Goal: Task Accomplishment & Management: Complete application form

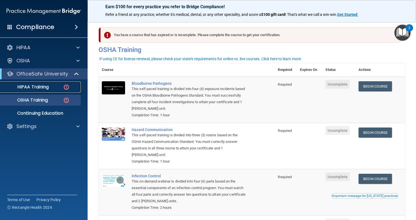
click at [51, 86] on div "HIPAA Training" at bounding box center [41, 86] width 75 height 5
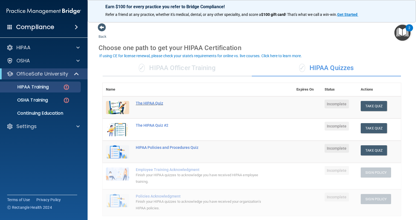
click at [150, 103] on div "The HIPAA Quiz" at bounding box center [201, 103] width 130 height 4
click at [192, 69] on div "✓ HIPAA Officer Training" at bounding box center [177, 68] width 149 height 16
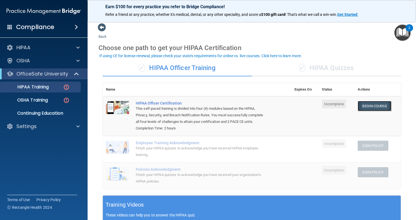
click at [376, 104] on link "Begin Course" at bounding box center [374, 106] width 33 height 10
click at [323, 66] on div "✓ HIPAA Quizzes" at bounding box center [326, 68] width 149 height 16
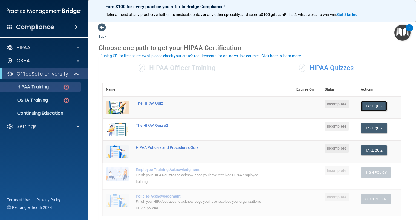
click at [375, 106] on button "Take Quiz" at bounding box center [374, 106] width 26 height 10
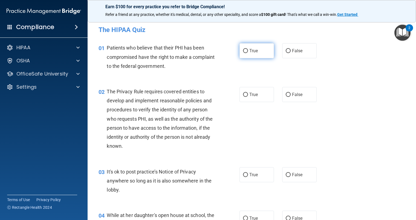
click at [243, 51] on input "True" at bounding box center [245, 51] width 5 height 4
radio input "true"
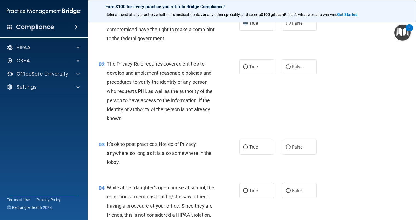
scroll to position [55, 0]
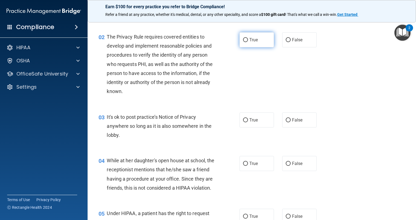
click at [243, 38] on input "True" at bounding box center [245, 40] width 5 height 4
radio input "true"
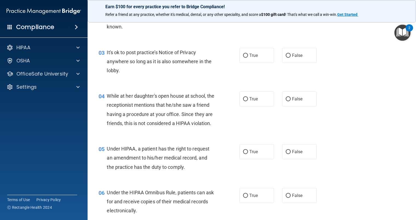
scroll to position [137, 0]
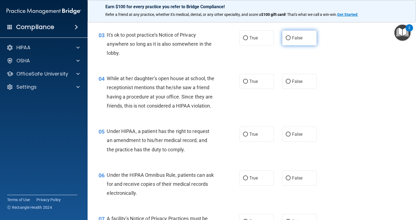
click at [289, 36] on label "False" at bounding box center [299, 37] width 34 height 15
click at [289, 36] on input "False" at bounding box center [288, 38] width 5 height 4
radio input "true"
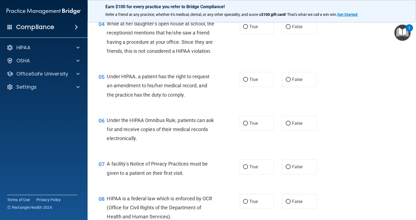
scroll to position [164, 0]
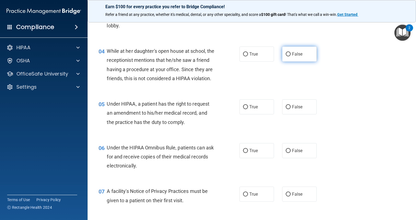
click at [286, 53] on input "False" at bounding box center [288, 54] width 5 height 4
radio input "true"
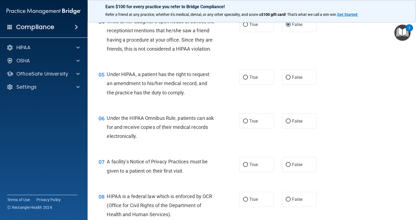
scroll to position [246, 0]
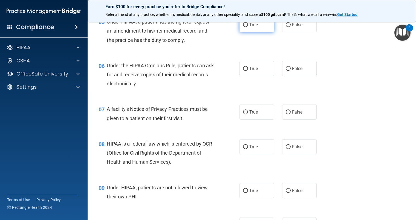
click at [241, 32] on label "True" at bounding box center [256, 24] width 34 height 15
click at [243, 27] on input "True" at bounding box center [245, 25] width 5 height 4
radio input "true"
click at [243, 71] on input "True" at bounding box center [245, 69] width 5 height 4
radio input "true"
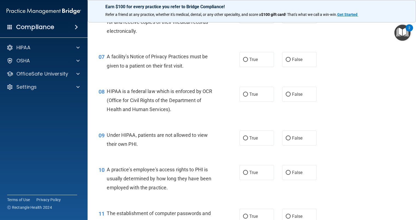
scroll to position [301, 0]
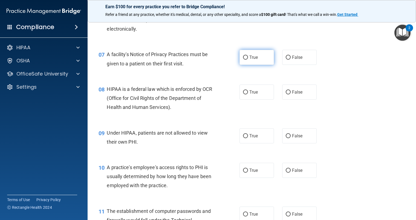
click at [243, 60] on input "True" at bounding box center [245, 58] width 5 height 4
radio input "true"
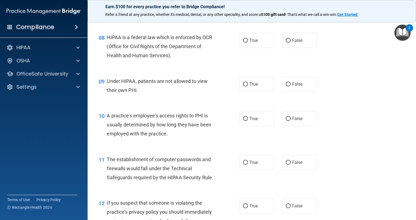
scroll to position [356, 0]
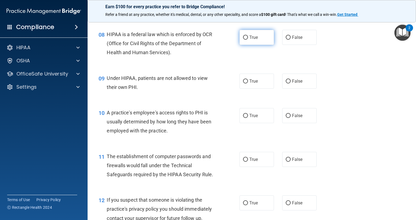
click at [244, 40] on input "True" at bounding box center [245, 38] width 5 height 4
radio input "true"
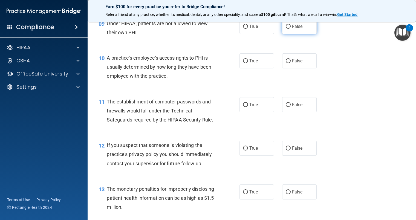
click at [286, 29] on input "False" at bounding box center [288, 27] width 5 height 4
radio input "true"
click at [286, 63] on input "False" at bounding box center [288, 61] width 5 height 4
radio input "true"
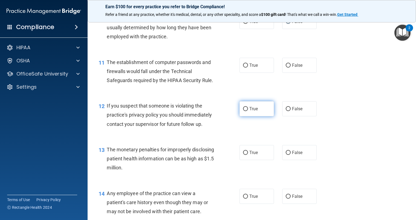
scroll to position [465, 0]
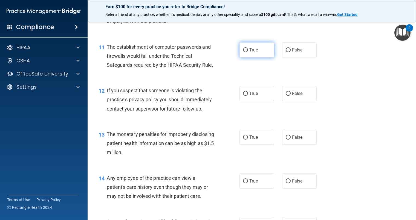
click at [249, 53] on span "True" at bounding box center [253, 49] width 8 height 5
click at [248, 52] on input "True" at bounding box center [245, 50] width 5 height 4
radio input "true"
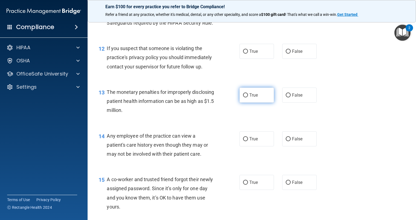
scroll to position [520, 0]
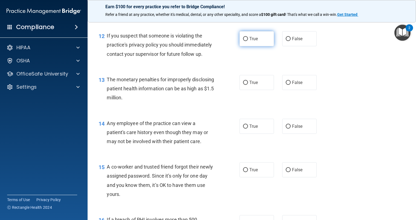
click at [247, 44] on label "True" at bounding box center [256, 38] width 34 height 15
click at [247, 41] on input "True" at bounding box center [245, 39] width 5 height 4
radio input "true"
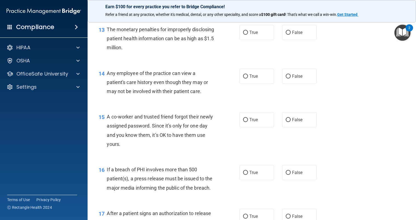
scroll to position [574, 0]
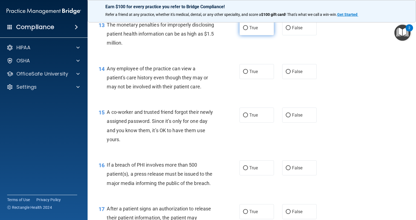
click at [252, 30] on span "True" at bounding box center [253, 27] width 8 height 5
click at [248, 30] on input "True" at bounding box center [245, 28] width 5 height 4
radio input "true"
click at [247, 79] on label "True" at bounding box center [256, 71] width 34 height 15
click at [247, 74] on input "True" at bounding box center [245, 72] width 5 height 4
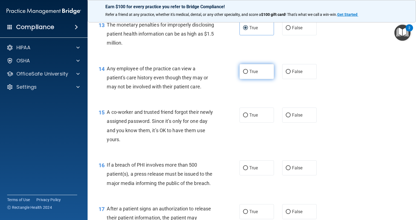
radio input "true"
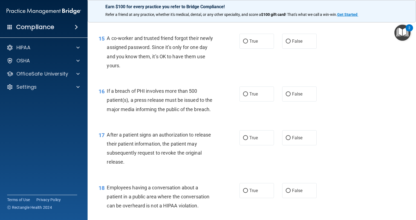
scroll to position [657, 0]
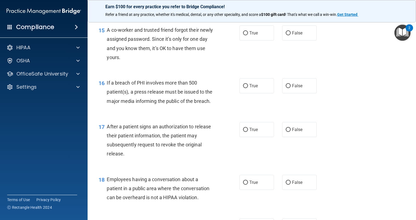
click at [279, 38] on div "True False" at bounding box center [280, 32] width 83 height 15
click at [286, 35] on input "False" at bounding box center [288, 33] width 5 height 4
radio input "true"
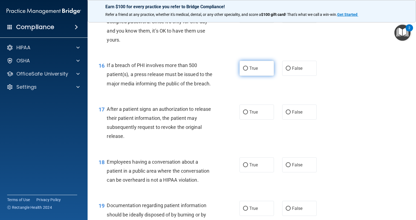
scroll to position [684, 0]
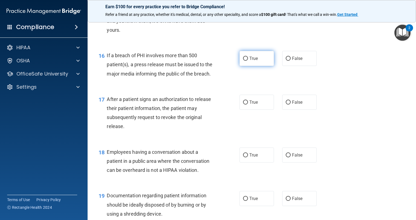
click at [249, 61] on span "True" at bounding box center [253, 58] width 8 height 5
click at [248, 61] on input "True" at bounding box center [245, 59] width 5 height 4
radio input "true"
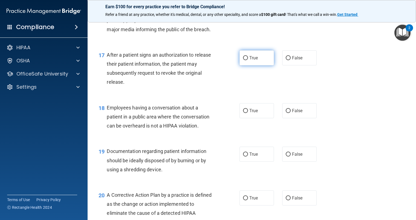
scroll to position [739, 0]
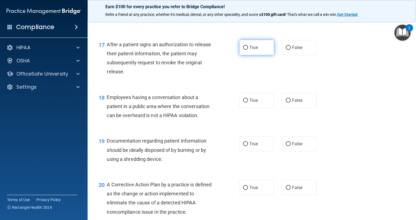
click at [247, 55] on label "True" at bounding box center [256, 47] width 34 height 15
click at [247, 50] on input "True" at bounding box center [245, 48] width 5 height 4
radio input "true"
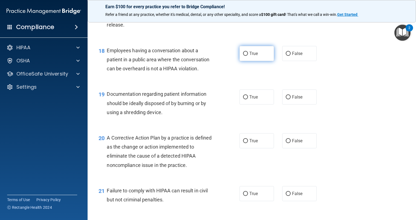
scroll to position [793, 0]
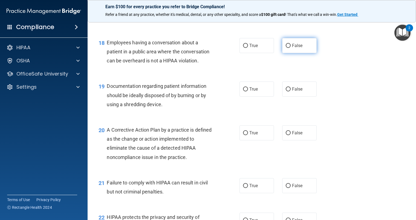
click at [287, 53] on label "False" at bounding box center [299, 45] width 34 height 15
click at [287, 48] on input "False" at bounding box center [288, 46] width 5 height 4
radio input "true"
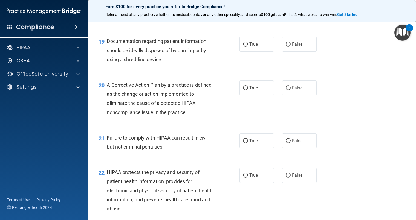
scroll to position [848, 0]
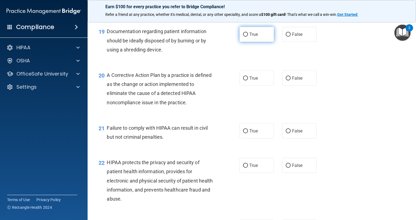
click at [253, 40] on label "True" at bounding box center [256, 34] width 34 height 15
click at [248, 37] on input "True" at bounding box center [245, 35] width 5 height 4
radio input "true"
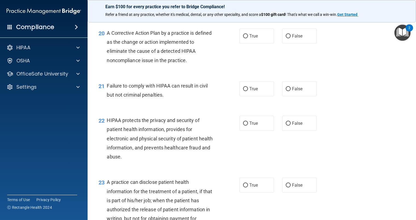
scroll to position [903, 0]
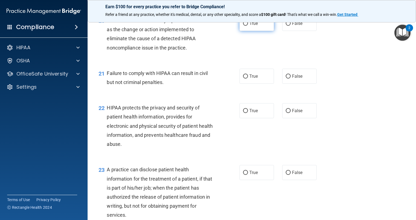
click at [253, 31] on label "True" at bounding box center [256, 23] width 34 height 15
click at [248, 26] on input "True" at bounding box center [245, 24] width 5 height 4
radio input "true"
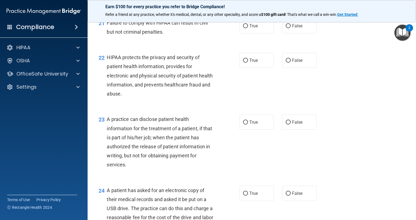
scroll to position [957, 0]
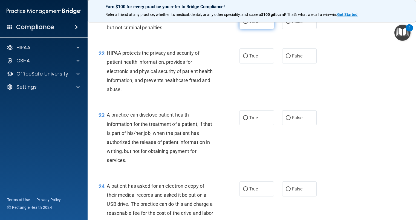
click at [247, 29] on label "True" at bounding box center [256, 21] width 34 height 15
click at [247, 24] on input "True" at bounding box center [245, 22] width 5 height 4
radio input "true"
click at [261, 63] on label "True" at bounding box center [256, 55] width 34 height 15
click at [248, 58] on input "True" at bounding box center [245, 56] width 5 height 4
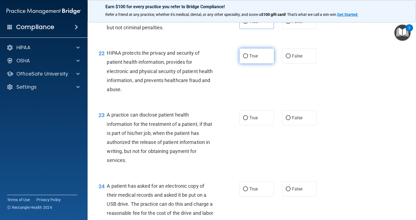
radio input "true"
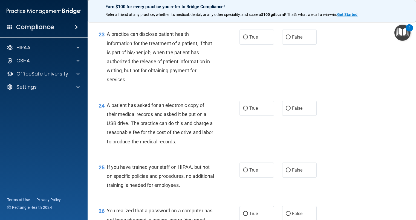
scroll to position [1039, 0]
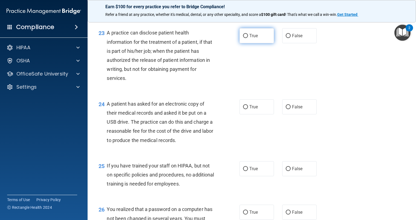
click at [246, 43] on label "True" at bounding box center [256, 35] width 34 height 15
click at [246, 38] on input "True" at bounding box center [245, 36] width 5 height 4
radio input "true"
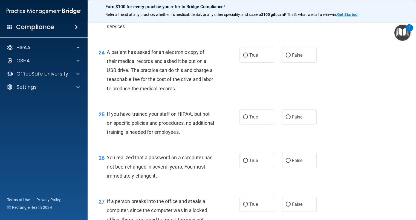
scroll to position [1094, 0]
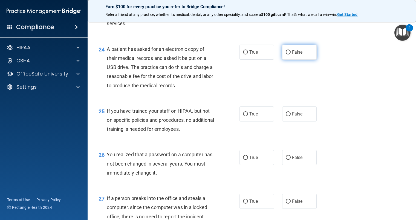
click at [292, 55] on span "False" at bounding box center [297, 52] width 11 height 5
click at [290, 54] on input "False" at bounding box center [288, 52] width 5 height 4
radio input "true"
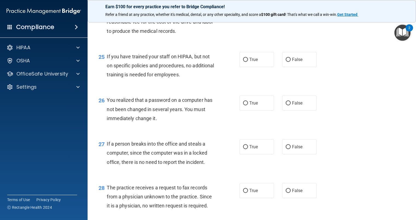
scroll to position [1149, 0]
click at [282, 67] on label "False" at bounding box center [299, 59] width 34 height 15
click at [286, 62] on input "False" at bounding box center [288, 59] width 5 height 4
radio input "true"
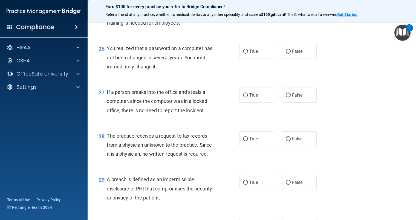
scroll to position [1204, 0]
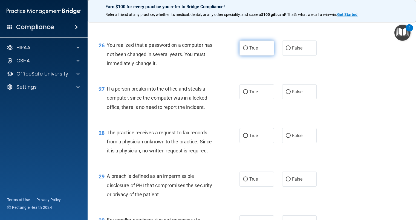
click at [249, 51] on span "True" at bounding box center [253, 47] width 8 height 5
click at [248, 50] on input "True" at bounding box center [245, 48] width 5 height 4
radio input "true"
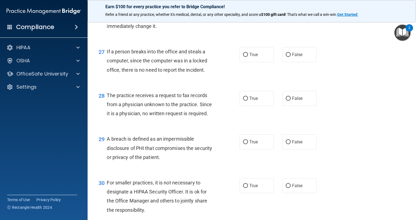
scroll to position [1231, 0]
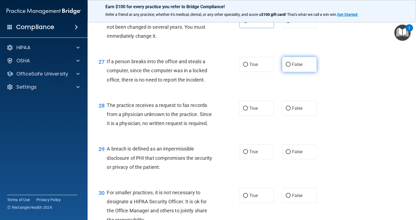
click at [282, 72] on label "False" at bounding box center [299, 64] width 34 height 15
click at [286, 67] on input "False" at bounding box center [288, 65] width 5 height 4
radio input "true"
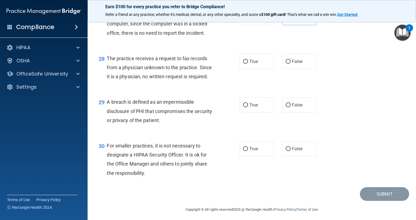
scroll to position [1286, 0]
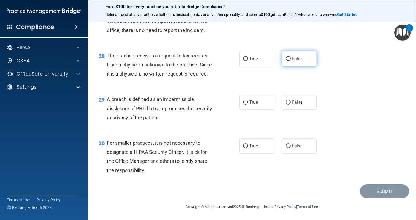
click at [284, 66] on label "False" at bounding box center [299, 58] width 34 height 15
click at [286, 61] on input "False" at bounding box center [288, 59] width 5 height 4
radio input "true"
click at [251, 102] on span "True" at bounding box center [253, 102] width 8 height 5
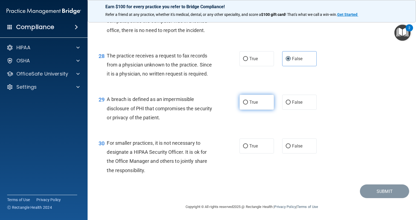
click at [248, 102] on input "True" at bounding box center [245, 102] width 5 height 4
radio input "true"
click at [284, 149] on label "False" at bounding box center [299, 145] width 34 height 15
click at [286, 148] on input "False" at bounding box center [288, 146] width 5 height 4
radio input "true"
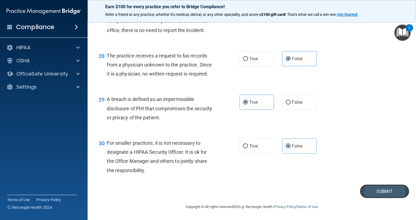
click at [370, 190] on button "Submit" at bounding box center [384, 191] width 49 height 14
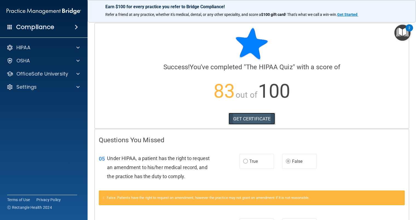
click at [240, 120] on link "GET CERTIFICATE" at bounding box center [251, 119] width 47 height 12
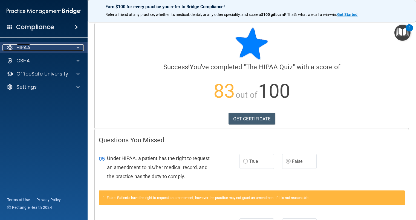
click at [44, 46] on div "HIPAA" at bounding box center [36, 47] width 68 height 7
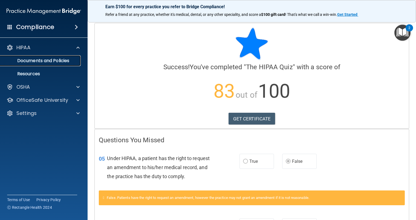
click at [55, 62] on p "Documents and Policies" at bounding box center [41, 60] width 75 height 5
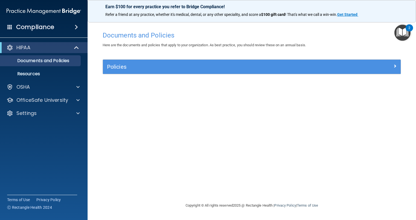
click at [398, 30] on img "Open Resource Center, 2 new notifications" at bounding box center [402, 33] width 16 height 16
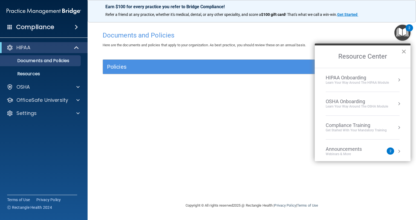
click at [403, 50] on button "×" at bounding box center [403, 51] width 5 height 9
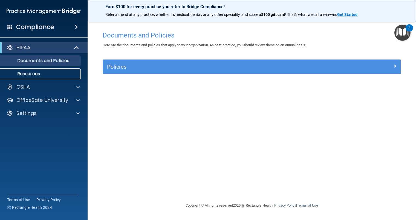
click at [54, 75] on p "Resources" at bounding box center [41, 73] width 75 height 5
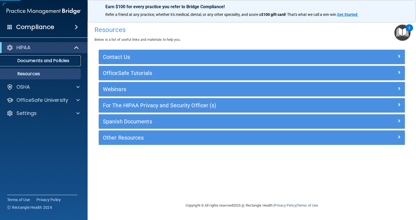
click at [48, 59] on p "Documents and Policies" at bounding box center [41, 60] width 75 height 5
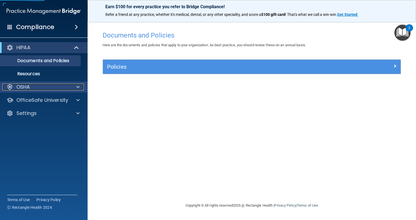
click at [54, 86] on div "OSHA" at bounding box center [36, 87] width 68 height 7
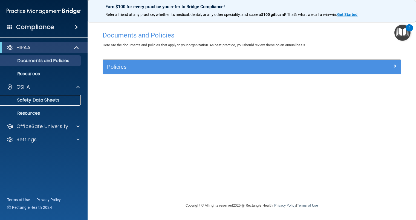
click at [57, 102] on p "Safety Data Sheets" at bounding box center [41, 99] width 75 height 5
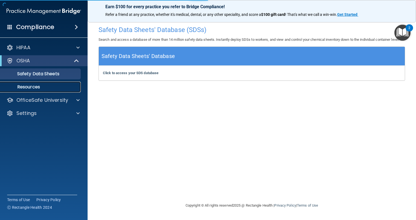
click at [55, 85] on p "Resources" at bounding box center [41, 86] width 75 height 5
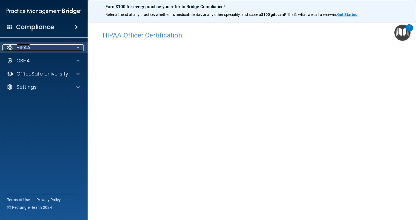
click at [61, 48] on div "HIPAA" at bounding box center [36, 47] width 68 height 7
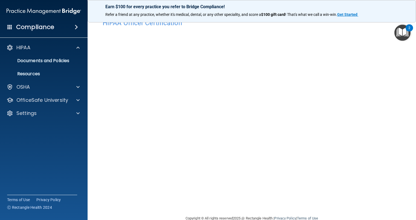
scroll to position [24, 0]
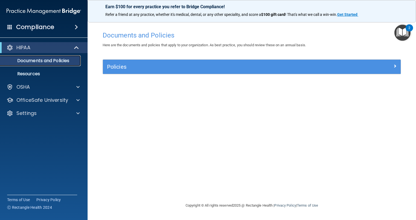
click at [46, 60] on p "Documents and Policies" at bounding box center [41, 60] width 75 height 5
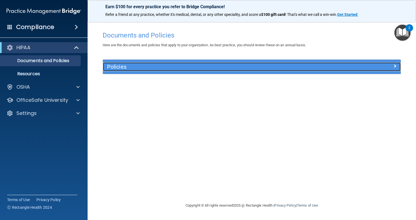
click at [118, 66] on h5 "Policies" at bounding box center [214, 67] width 215 height 6
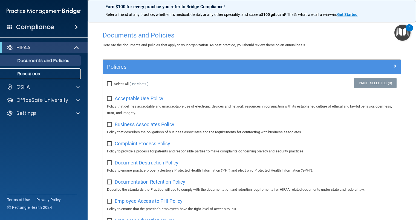
click at [49, 74] on p "Resources" at bounding box center [41, 73] width 75 height 5
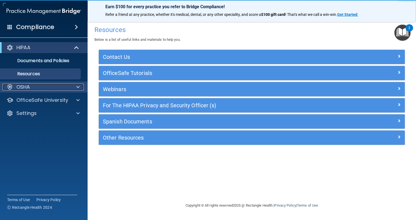
click at [53, 84] on div "OSHA" at bounding box center [36, 87] width 68 height 7
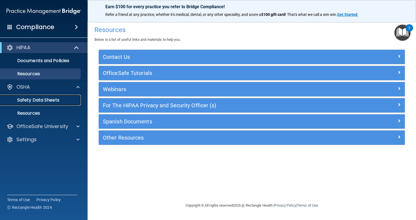
click at [54, 101] on p "Safety Data Sheets" at bounding box center [41, 99] width 75 height 5
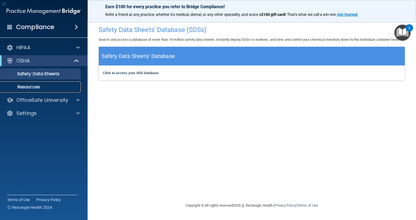
click at [48, 86] on p "Resources" at bounding box center [41, 86] width 75 height 5
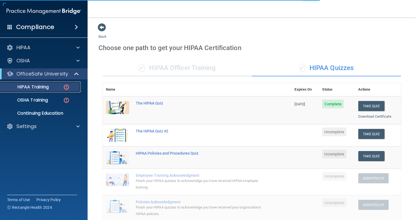
click at [42, 87] on p "HIPAA Training" at bounding box center [26, 86] width 45 height 5
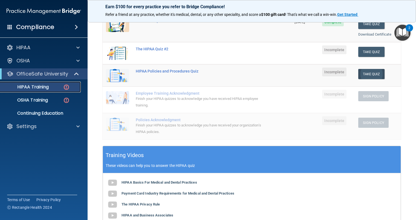
scroll to position [55, 0]
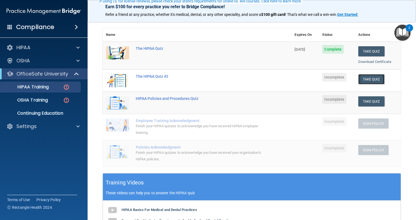
click at [368, 81] on button "Take Quiz" at bounding box center [371, 79] width 26 height 10
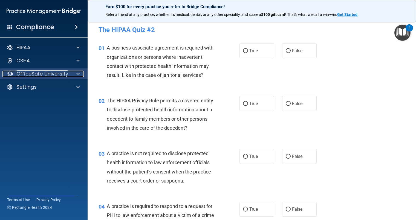
click at [79, 75] on span at bounding box center [77, 74] width 3 height 7
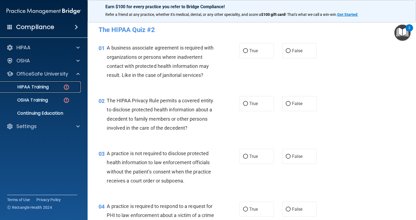
click at [55, 86] on div "HIPAA Training" at bounding box center [41, 86] width 75 height 5
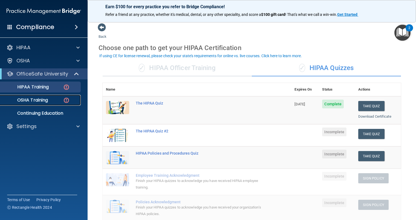
click at [35, 102] on p "OSHA Training" at bounding box center [26, 99] width 44 height 5
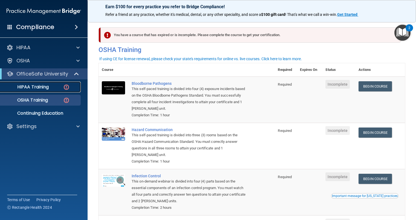
click at [52, 87] on div "HIPAA Training" at bounding box center [41, 86] width 75 height 5
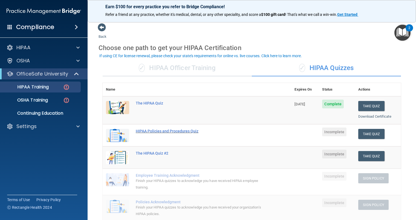
click at [162, 131] on div "HIPAA Policies and Procedures Quiz" at bounding box center [200, 131] width 128 height 4
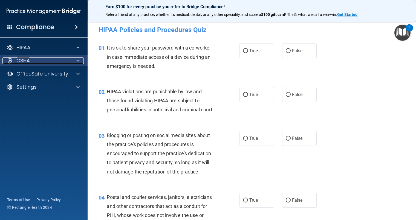
click at [65, 62] on div "OSHA" at bounding box center [36, 60] width 68 height 7
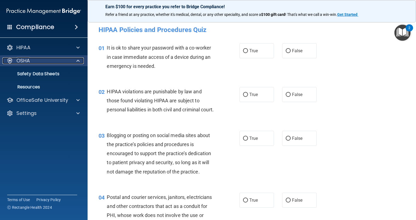
click at [65, 62] on div "OSHA" at bounding box center [36, 60] width 68 height 7
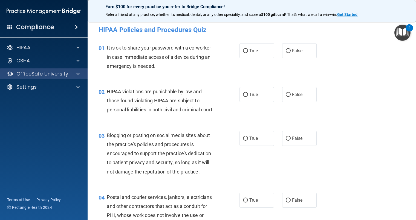
click at [72, 77] on div "OfficeSafe University" at bounding box center [44, 73] width 88 height 11
click at [78, 74] on span at bounding box center [77, 74] width 3 height 7
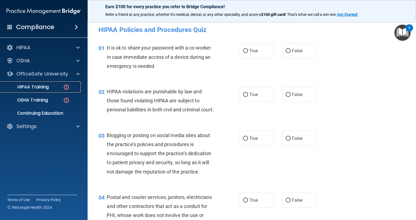
click at [37, 88] on p "HIPAA Training" at bounding box center [26, 86] width 45 height 5
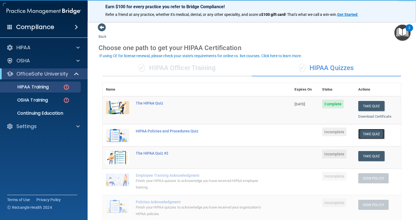
click at [366, 135] on button "Take Quiz" at bounding box center [371, 134] width 26 height 10
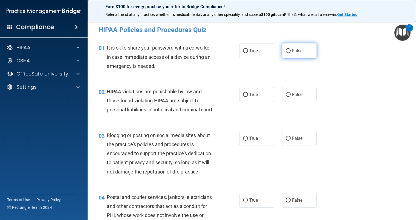
click at [282, 52] on label "False" at bounding box center [299, 50] width 34 height 15
click at [286, 52] on input "False" at bounding box center [288, 51] width 5 height 4
radio input "true"
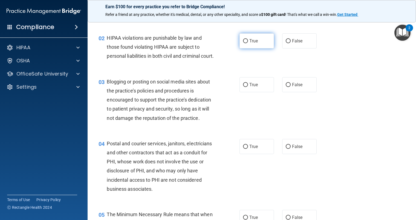
scroll to position [55, 0]
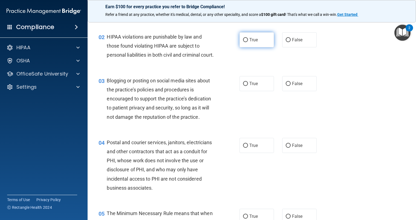
click at [244, 40] on input "True" at bounding box center [245, 40] width 5 height 4
radio input "true"
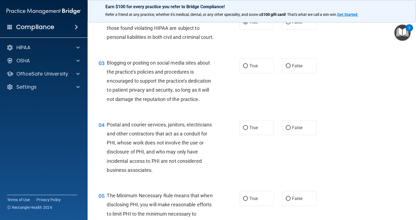
scroll to position [82, 0]
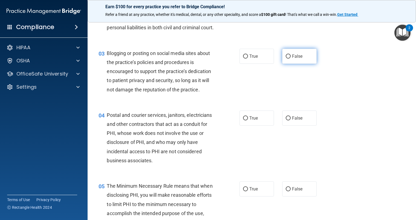
click at [286, 59] on input "False" at bounding box center [288, 56] width 5 height 4
radio input "true"
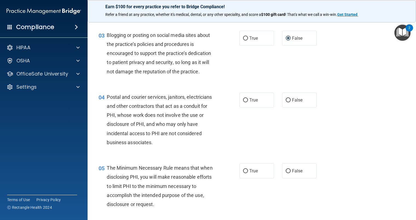
scroll to position [137, 0]
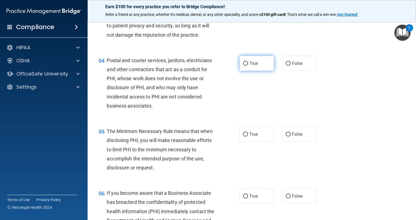
click at [247, 71] on label "True" at bounding box center [256, 63] width 34 height 15
click at [247, 66] on input "True" at bounding box center [245, 64] width 5 height 4
radio input "true"
click at [287, 70] on label "False" at bounding box center [299, 63] width 34 height 15
click at [287, 66] on input "False" at bounding box center [288, 64] width 5 height 4
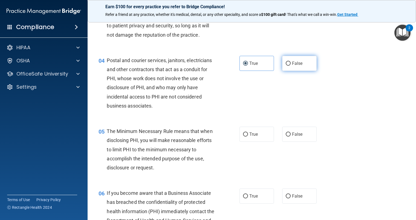
radio input "true"
radio input "false"
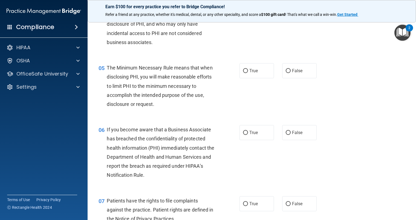
scroll to position [219, 0]
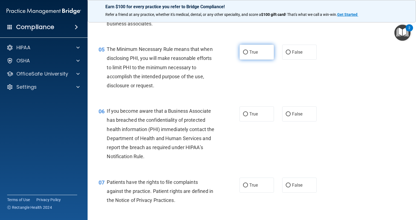
click at [249, 55] on span "True" at bounding box center [253, 52] width 8 height 5
click at [248, 54] on input "True" at bounding box center [245, 52] width 5 height 4
radio input "true"
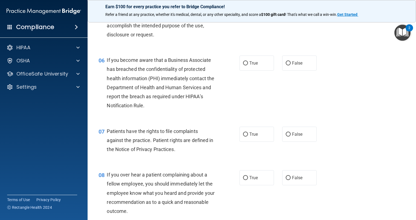
scroll to position [274, 0]
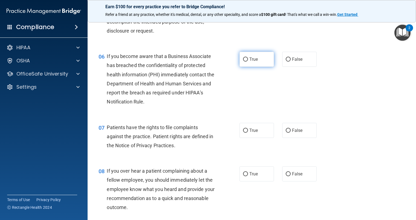
click at [246, 63] on label "True" at bounding box center [256, 59] width 34 height 15
click at [246, 62] on input "True" at bounding box center [245, 59] width 5 height 4
radio input "true"
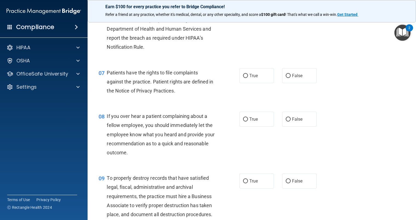
scroll to position [356, 0]
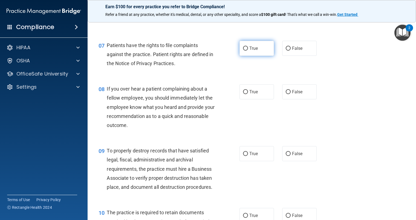
click at [243, 51] on input "True" at bounding box center [245, 49] width 5 height 4
radio input "true"
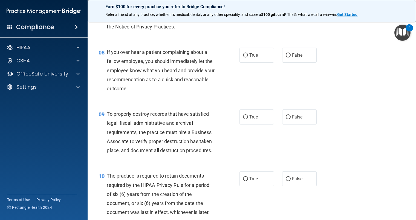
scroll to position [410, 0]
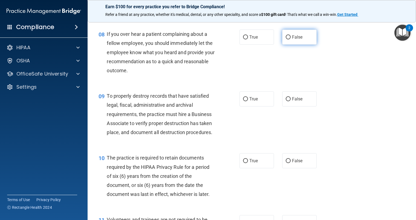
click at [292, 40] on span "False" at bounding box center [297, 36] width 11 height 5
click at [289, 39] on input "False" at bounding box center [288, 37] width 5 height 4
radio input "true"
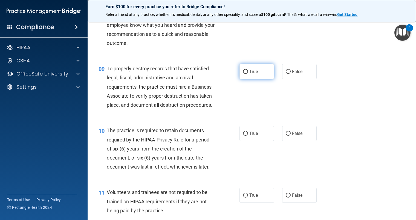
click at [248, 78] on label "True" at bounding box center [256, 71] width 34 height 15
click at [248, 74] on input "True" at bounding box center [245, 72] width 5 height 4
radio input "true"
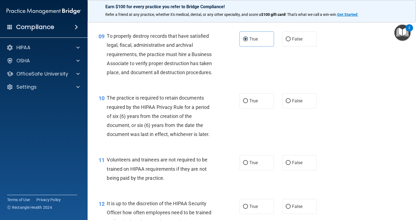
scroll to position [465, 0]
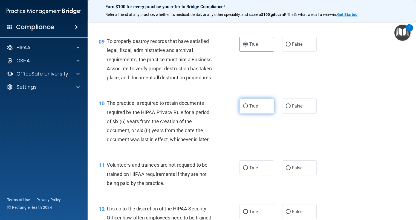
click at [243, 108] on input "True" at bounding box center [245, 106] width 5 height 4
radio input "true"
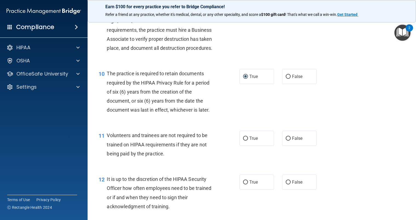
scroll to position [520, 0]
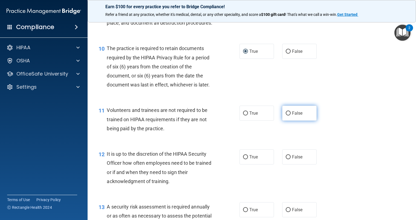
click at [294, 116] on span "False" at bounding box center [297, 113] width 11 height 5
click at [291, 115] on input "False" at bounding box center [288, 113] width 5 height 4
radio input "true"
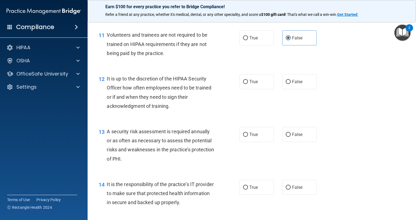
scroll to position [602, 0]
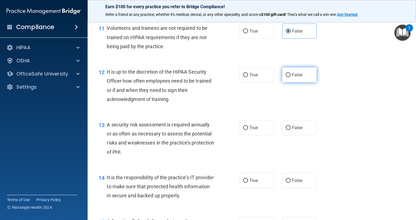
click at [286, 77] on input "False" at bounding box center [288, 75] width 5 height 4
radio input "true"
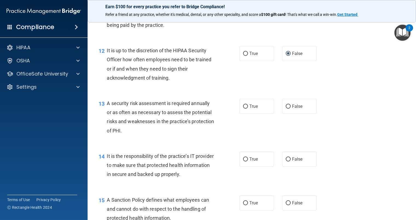
scroll to position [657, 0]
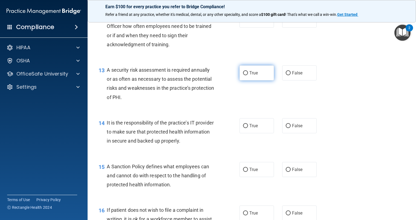
click at [243, 75] on input "True" at bounding box center [245, 73] width 5 height 4
radio input "true"
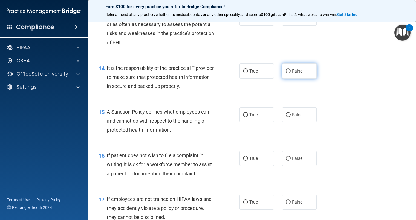
click at [288, 73] on input "False" at bounding box center [288, 71] width 5 height 4
radio input "true"
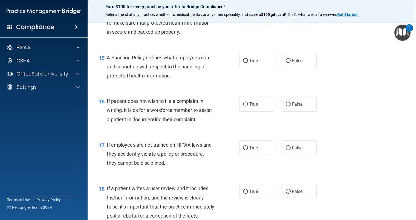
scroll to position [766, 0]
click at [243, 62] on input "True" at bounding box center [245, 60] width 5 height 4
radio input "true"
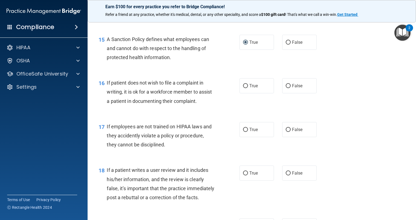
scroll to position [793, 0]
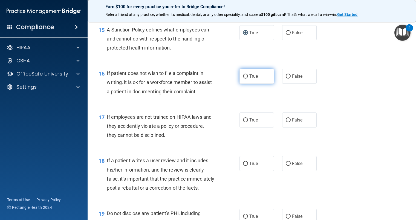
click at [244, 79] on input "True" at bounding box center [245, 76] width 5 height 4
radio input "true"
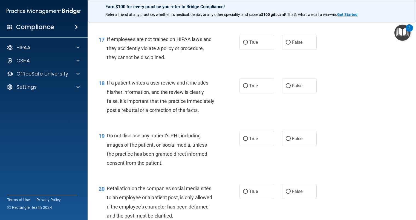
scroll to position [875, 0]
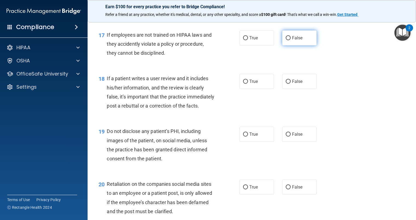
click at [286, 40] on input "False" at bounding box center [288, 38] width 5 height 4
radio input "true"
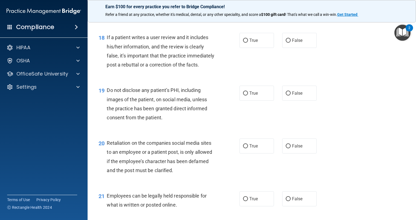
scroll to position [930, 0]
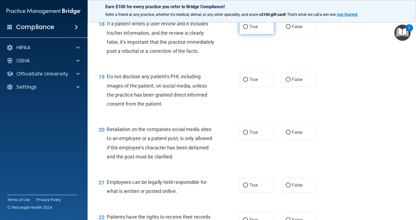
click at [255, 34] on label "True" at bounding box center [256, 26] width 34 height 15
click at [248, 29] on input "True" at bounding box center [245, 27] width 5 height 4
radio input "true"
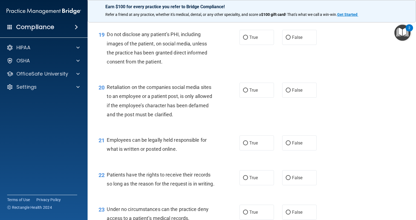
scroll to position [985, 0]
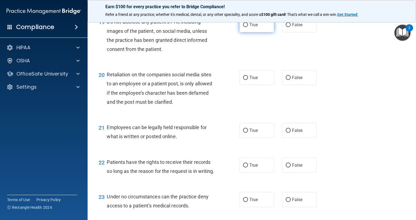
click at [244, 27] on input "True" at bounding box center [245, 25] width 5 height 4
radio input "true"
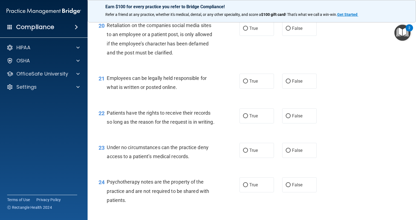
scroll to position [1039, 0]
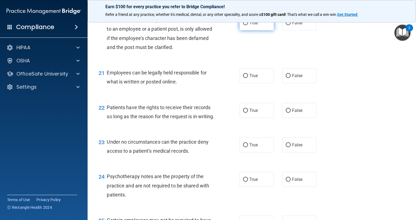
click at [251, 25] on span "True" at bounding box center [253, 22] width 8 height 5
click at [248, 25] on input "True" at bounding box center [245, 23] width 5 height 4
radio input "true"
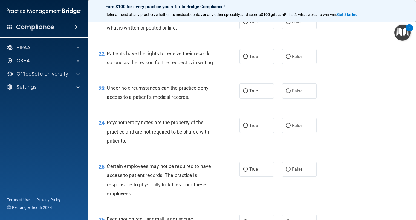
scroll to position [1094, 0]
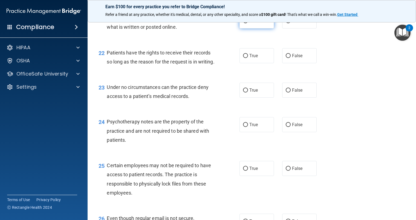
click at [249, 24] on span "True" at bounding box center [253, 20] width 8 height 5
click at [248, 23] on input "True" at bounding box center [245, 21] width 5 height 4
radio input "true"
click at [250, 58] on span "True" at bounding box center [253, 55] width 8 height 5
click at [248, 58] on input "True" at bounding box center [245, 56] width 5 height 4
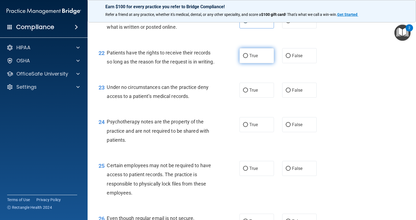
radio input "true"
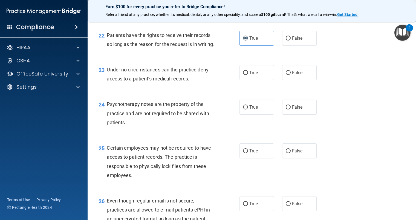
scroll to position [1122, 0]
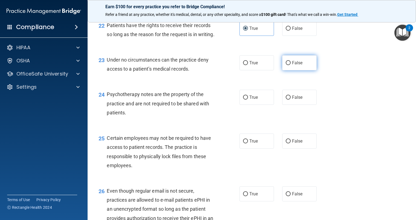
click at [289, 70] on label "False" at bounding box center [299, 62] width 34 height 15
click at [289, 65] on input "False" at bounding box center [288, 63] width 5 height 4
radio input "true"
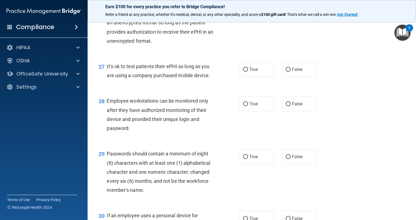
scroll to position [1116, 0]
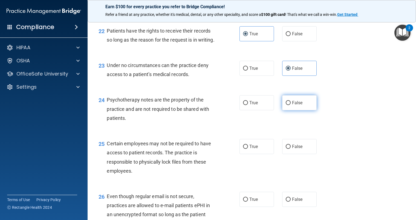
click at [286, 105] on input "False" at bounding box center [288, 103] width 5 height 4
radio input "true"
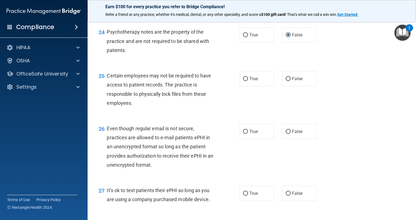
scroll to position [1198, 0]
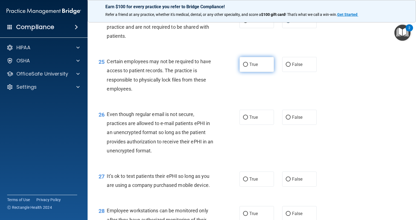
click at [240, 72] on label "True" at bounding box center [256, 64] width 34 height 15
click at [243, 67] on input "True" at bounding box center [245, 65] width 5 height 4
radio input "true"
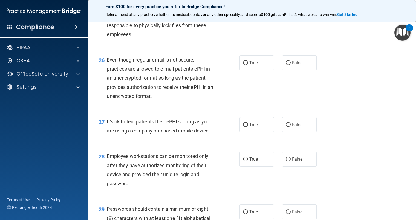
scroll to position [1253, 0]
